Goal: Task Accomplishment & Management: Manage account settings

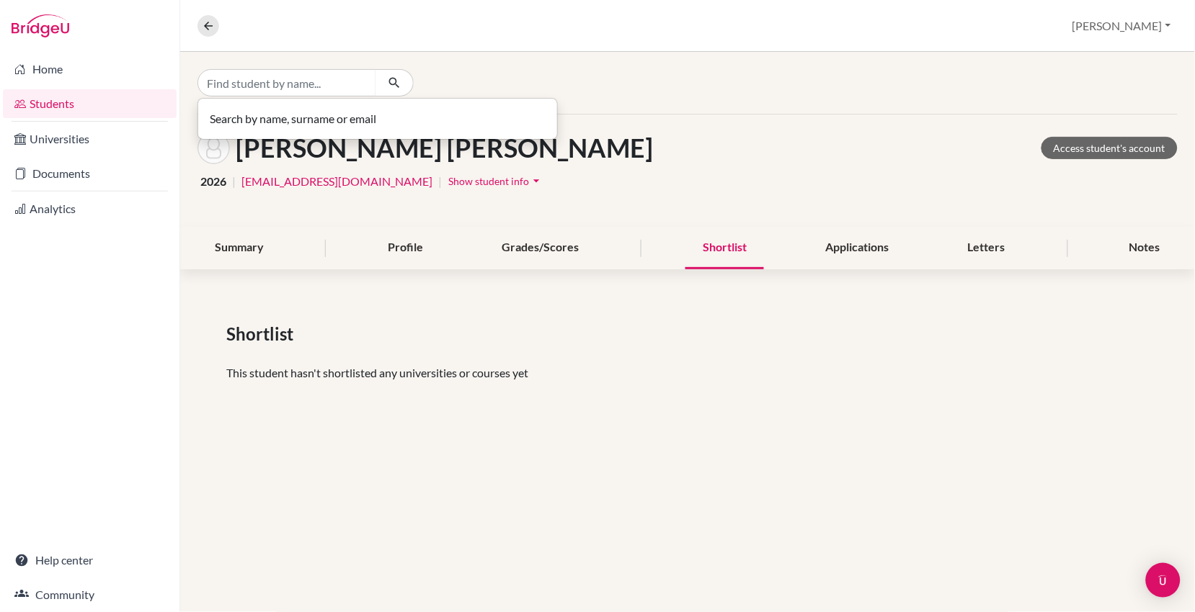
click at [250, 83] on input "Find student by name..." at bounding box center [286, 82] width 179 height 27
type input "DAI xi"
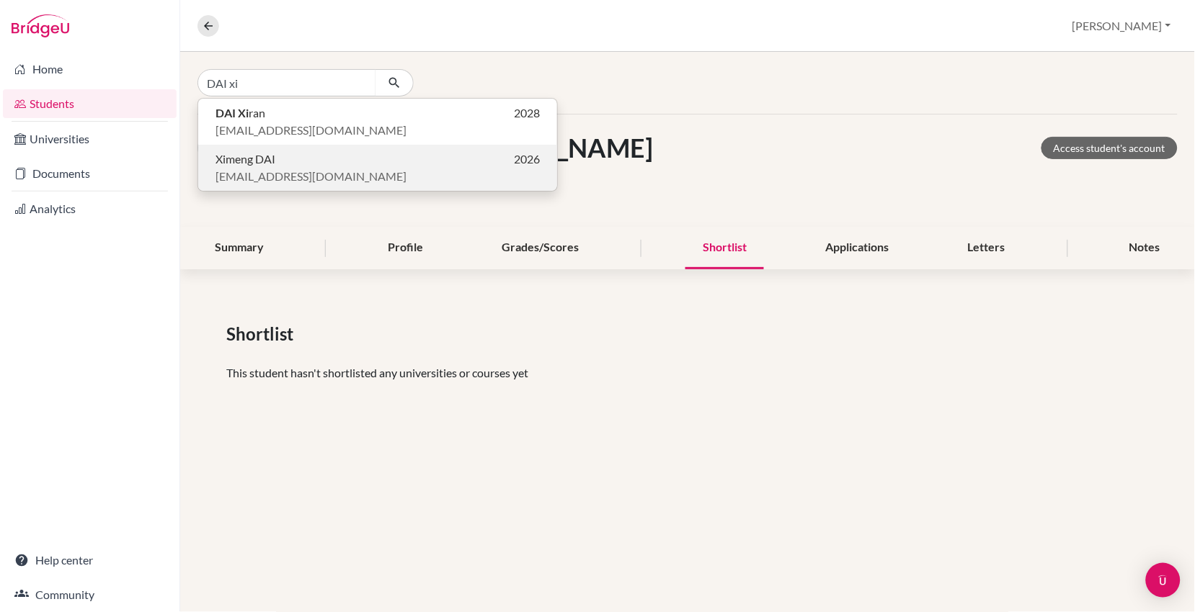
click at [254, 164] on span "Ximeng DAI" at bounding box center [245, 159] width 60 height 17
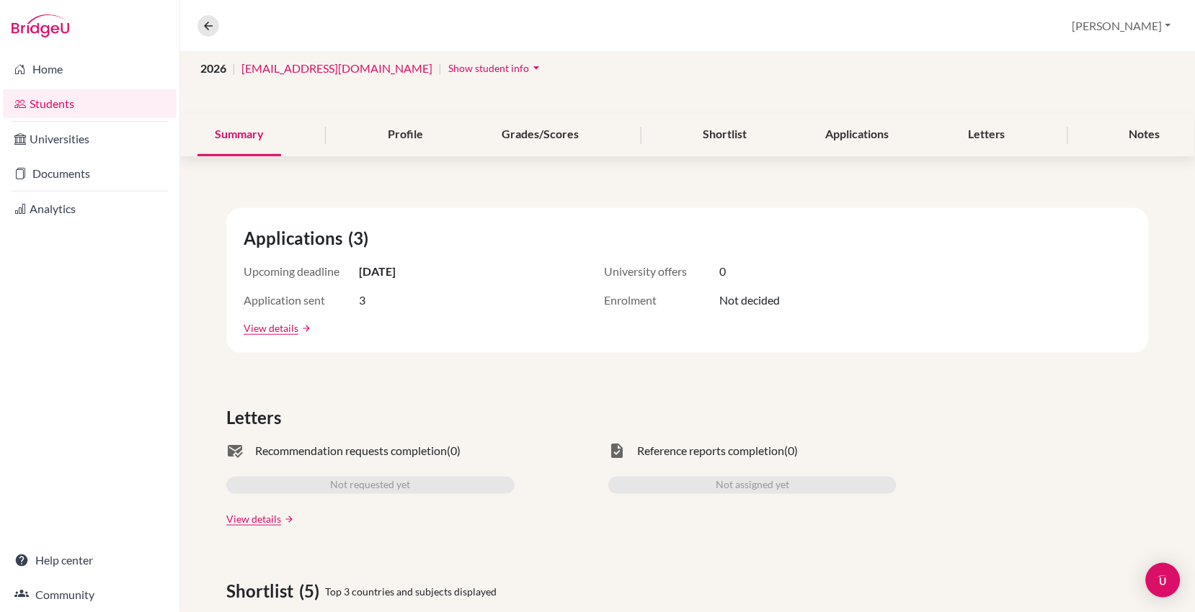
scroll to position [115, 0]
click at [718, 129] on div "Shortlist" at bounding box center [724, 133] width 79 height 43
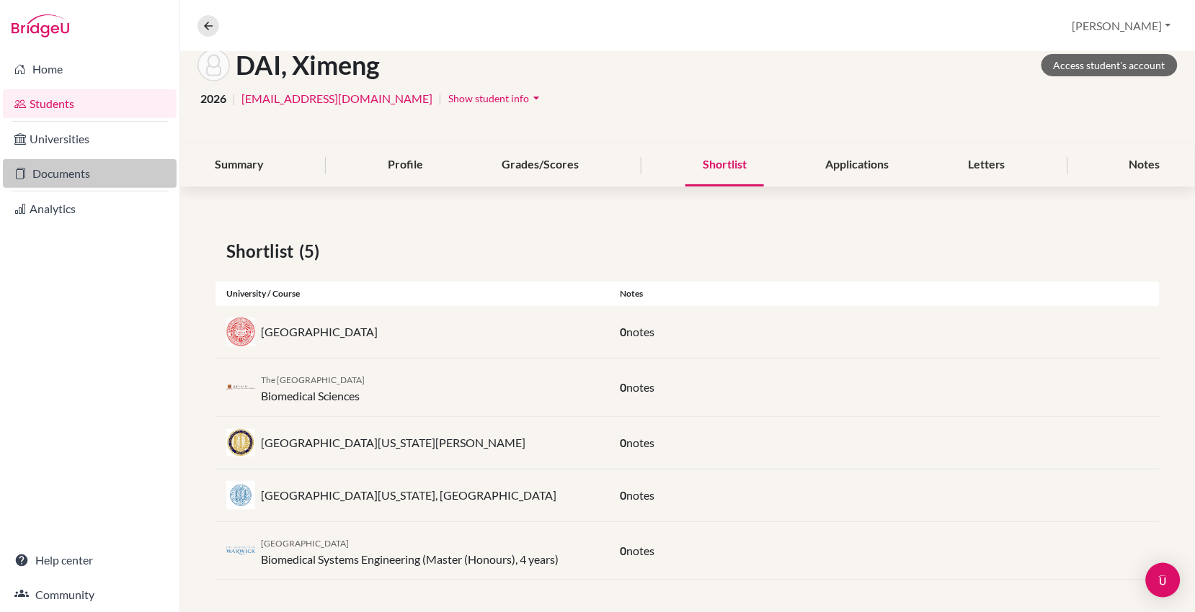
click at [60, 178] on link "Documents" at bounding box center [90, 173] width 174 height 29
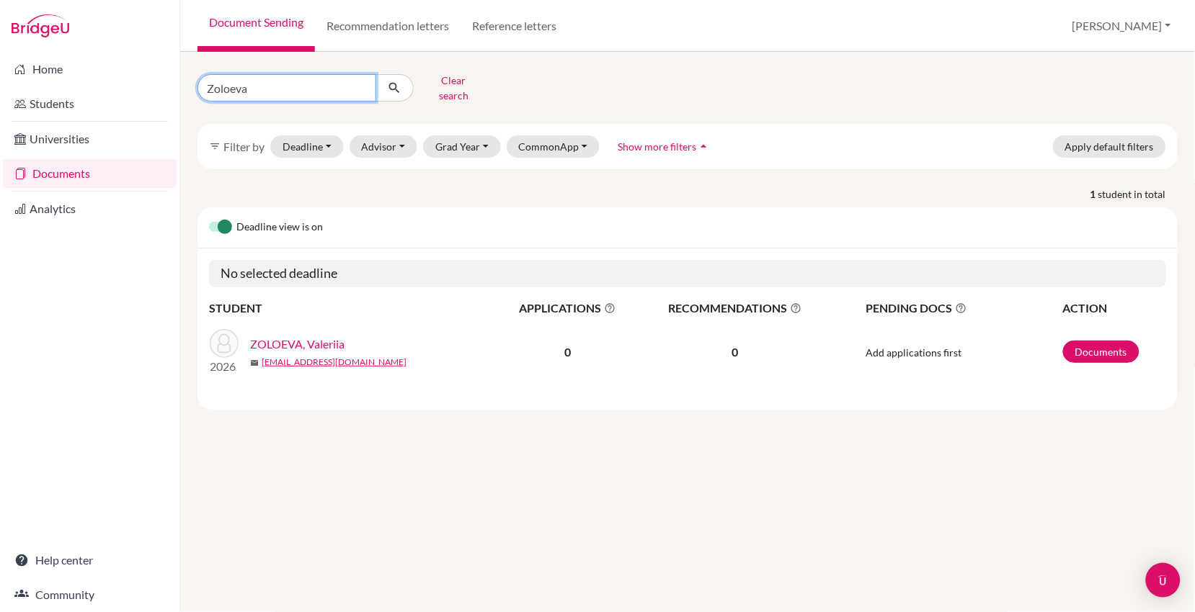
click at [255, 87] on input "Zoloeva" at bounding box center [286, 87] width 179 height 27
type input "Z"
type input "DAI xi"
click at [394, 82] on button "submit" at bounding box center [394, 87] width 38 height 27
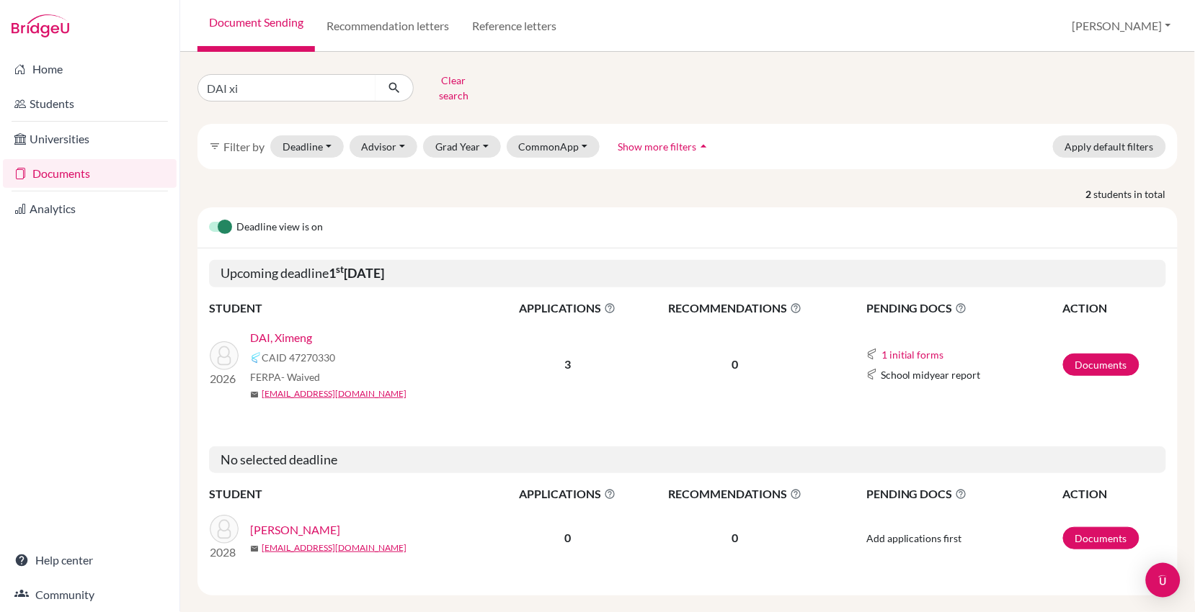
click at [290, 329] on link "DAI, Ximeng" at bounding box center [281, 337] width 62 height 17
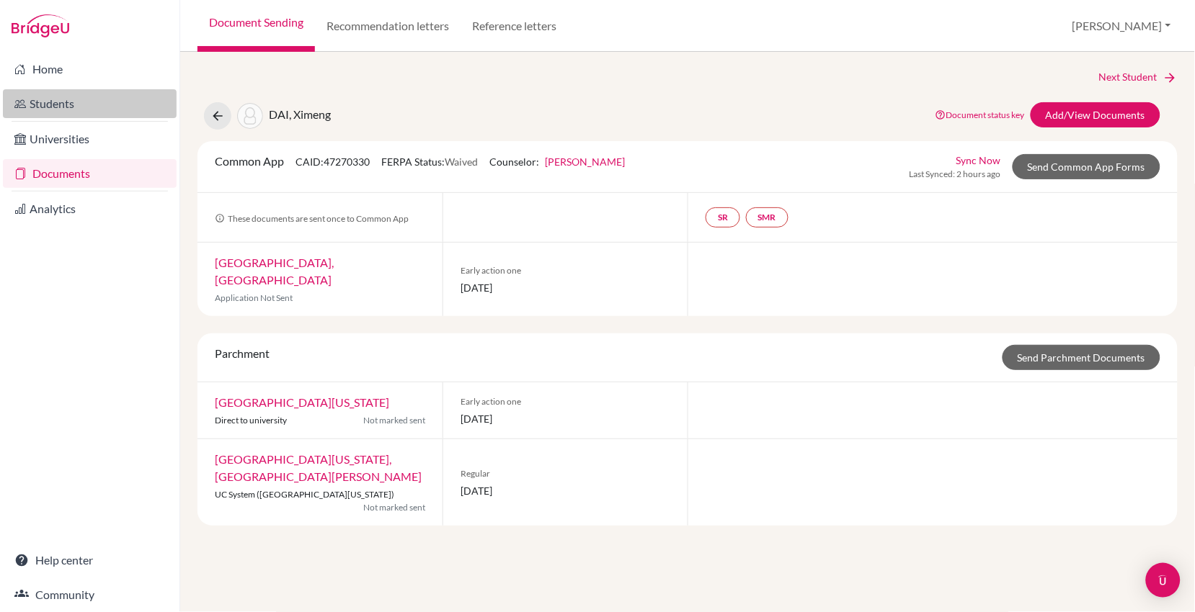
click at [68, 100] on link "Students" at bounding box center [90, 103] width 174 height 29
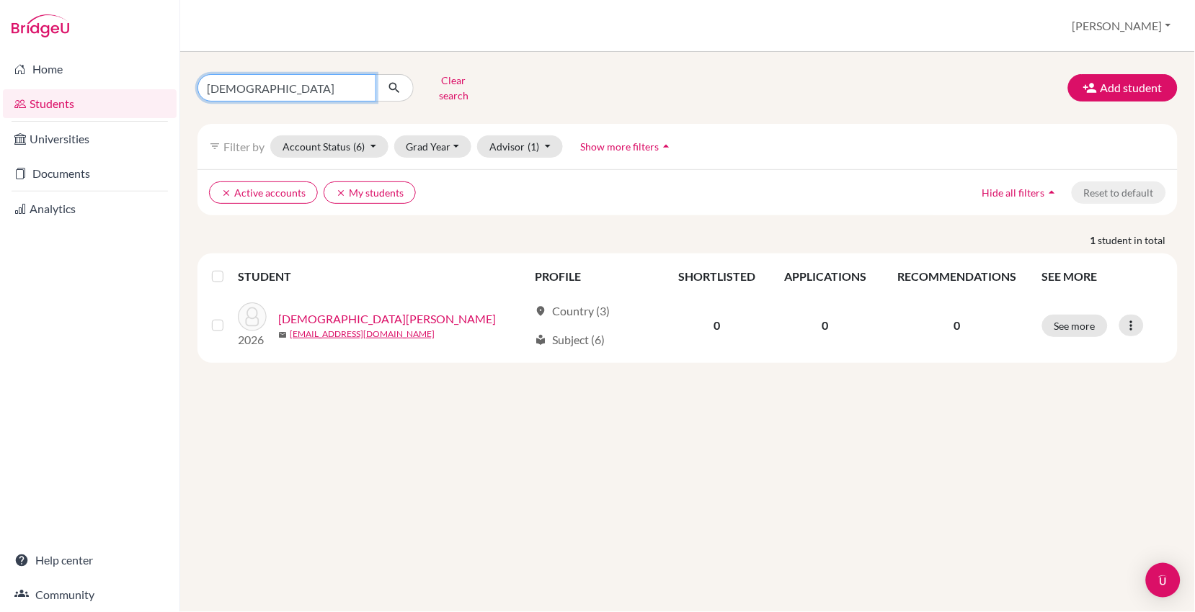
click at [247, 80] on input "[DEMOGRAPHIC_DATA]" at bounding box center [286, 87] width 179 height 27
type input "J"
type input "DAI"
click at [394, 82] on button "submit" at bounding box center [394, 87] width 38 height 27
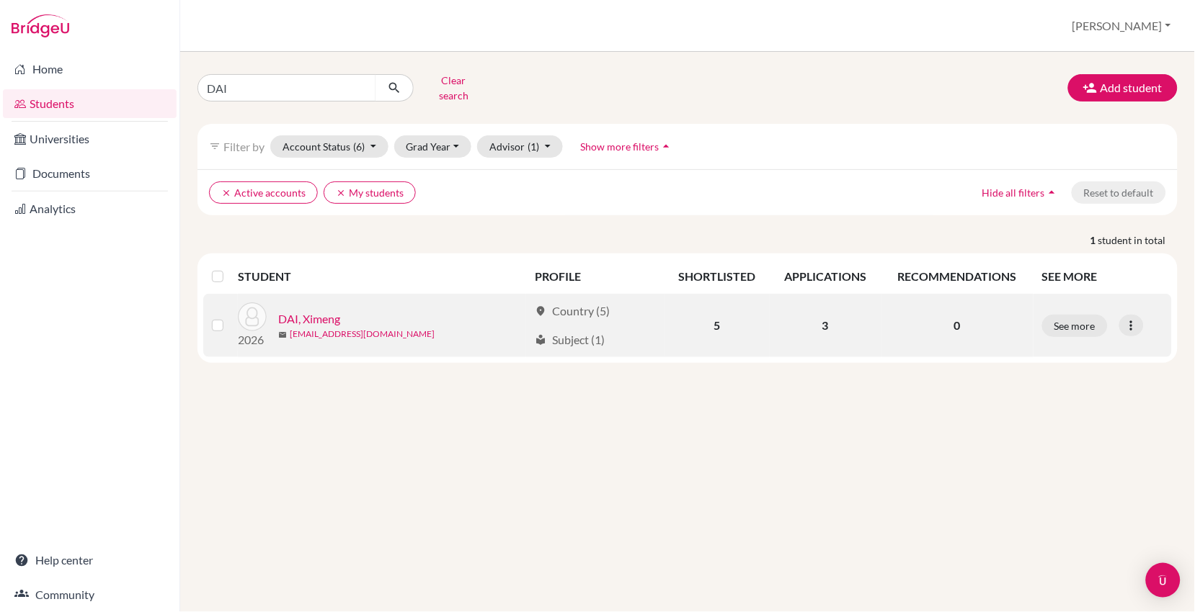
click at [308, 328] on link "[EMAIL_ADDRESS][DOMAIN_NAME]" at bounding box center [362, 334] width 145 height 13
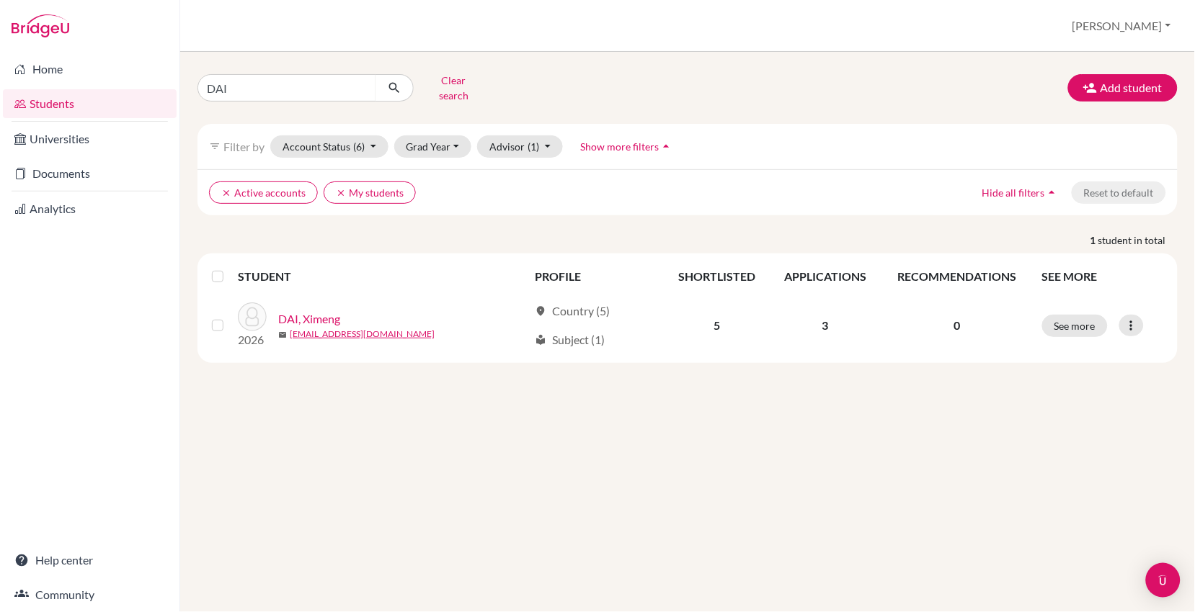
click at [305, 311] on link "DAI, Ximeng" at bounding box center [309, 319] width 62 height 17
click at [195, 353] on div "DAI Clear search Add student filter_list Filter by Account Status (6) Active ac…" at bounding box center [687, 332] width 1015 height 561
